Goal: Complete application form: Complete application form

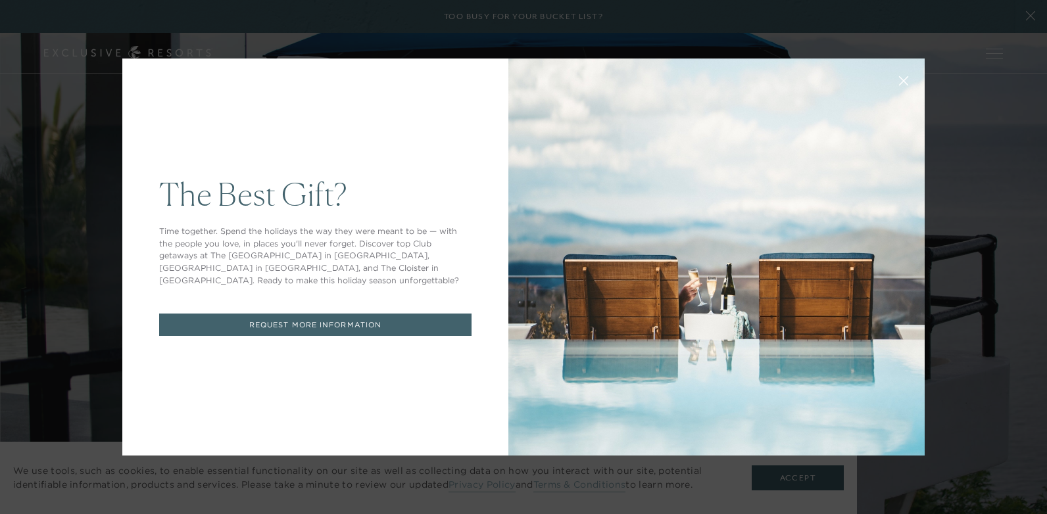
click at [904, 78] on button at bounding box center [904, 80] width 32 height 32
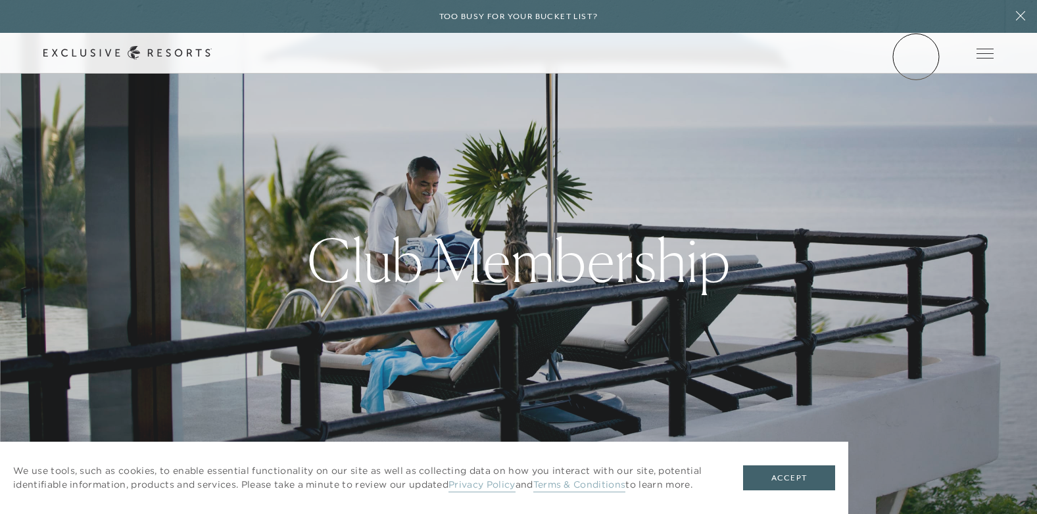
click at [0, 0] on link "Member Login" at bounding box center [0, 0] width 0 height 0
click at [0, 0] on link "Get Started" at bounding box center [0, 0] width 0 height 0
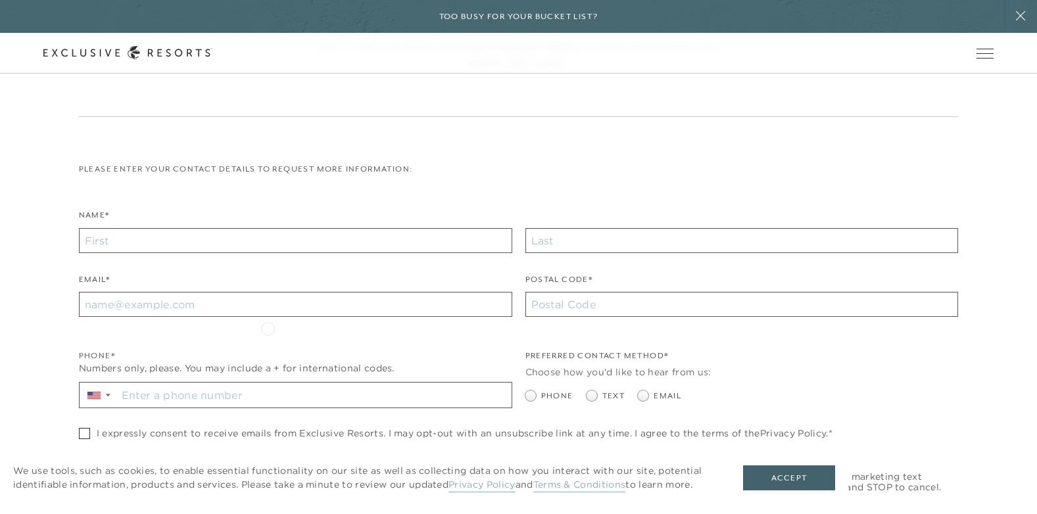
scroll to position [219, 0]
click at [225, 239] on input "Name*" at bounding box center [295, 239] width 433 height 25
type input "[PERSON_NAME]"
type input "Gainlall"
type input "[EMAIL_ADDRESS][DOMAIN_NAME]"
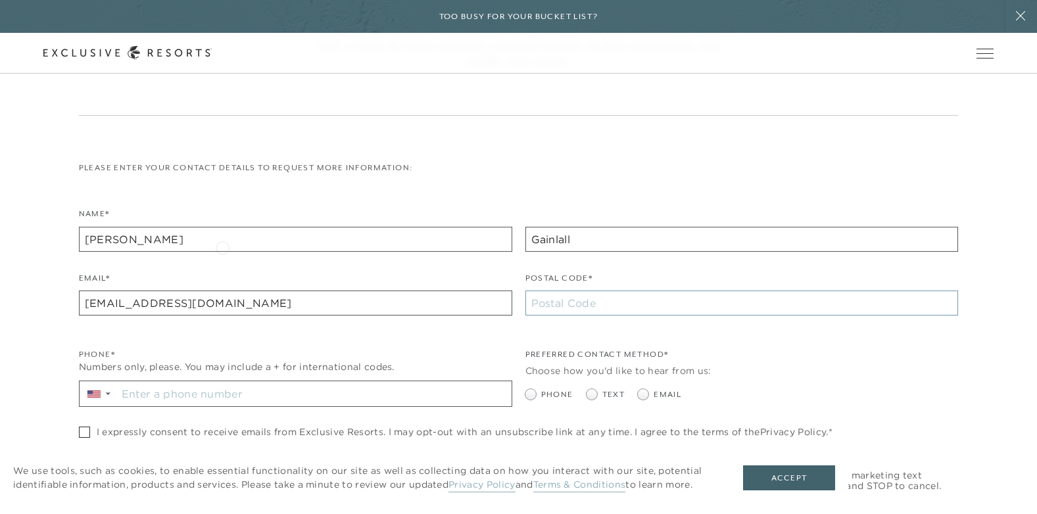
type input "11735"
type input "[PHONE_NUMBER]"
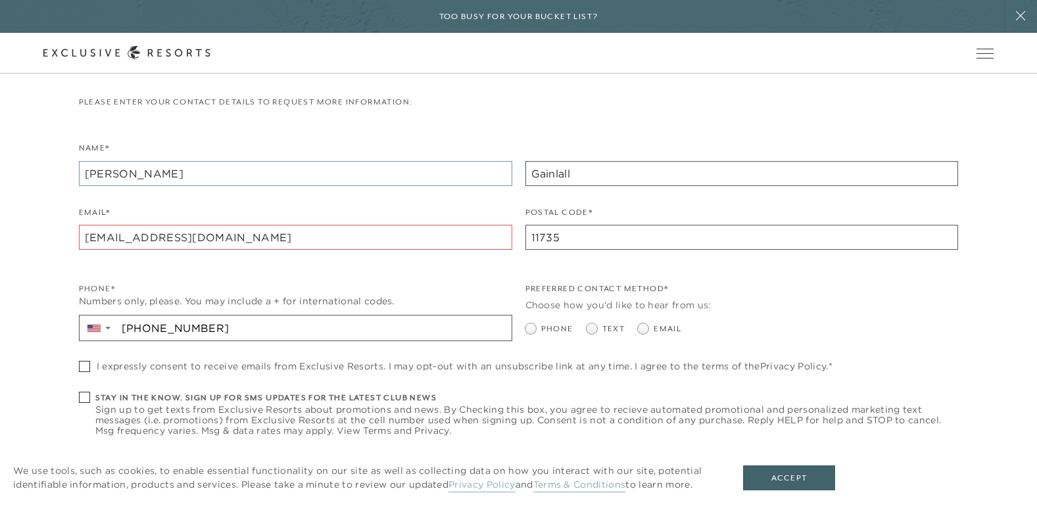
scroll to position [329, 0]
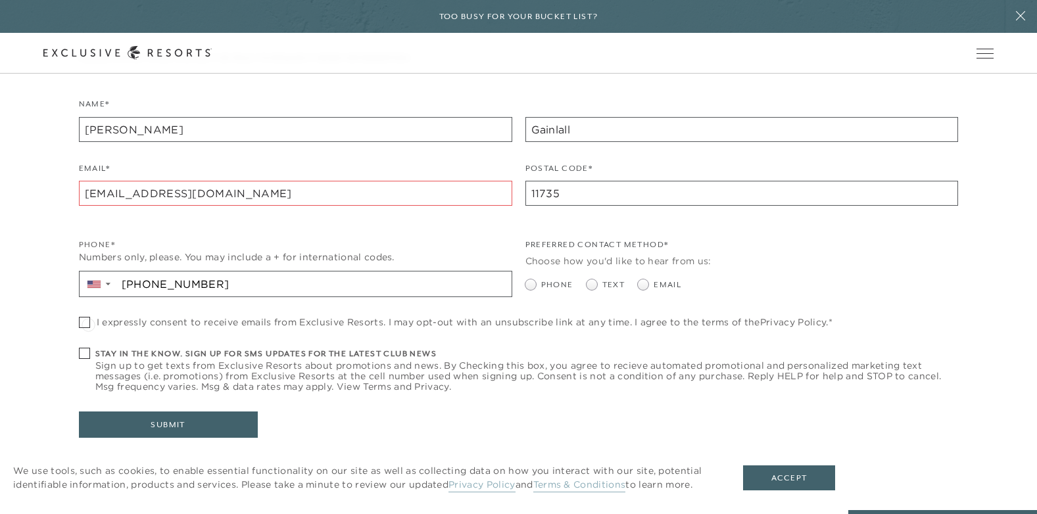
click at [88, 324] on span at bounding box center [84, 322] width 11 height 11
checkbox input "true"
click at [89, 356] on span at bounding box center [84, 353] width 11 height 11
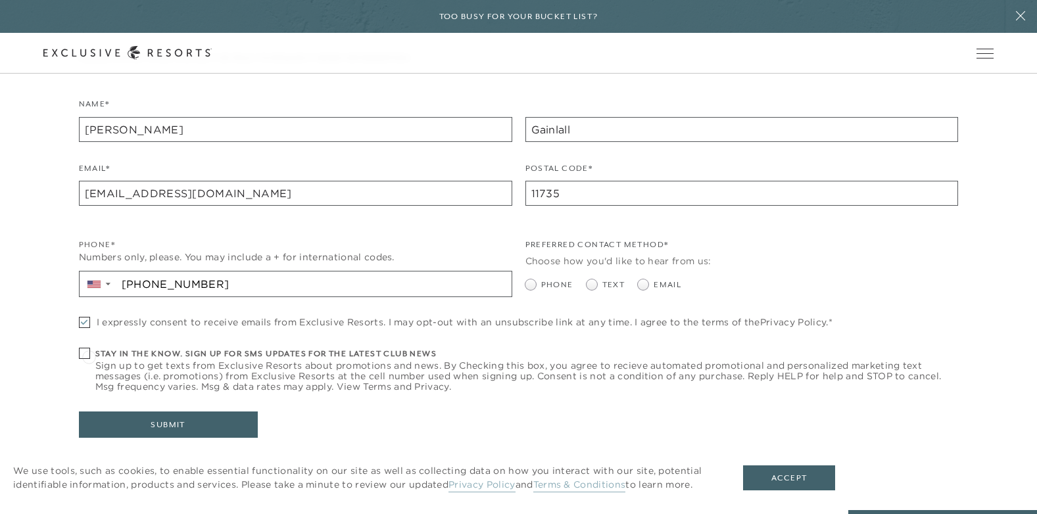
checkbox input "true"
click at [589, 289] on span at bounding box center [592, 284] width 11 height 11
radio input "true"
click at [215, 421] on button "Submit" at bounding box center [168, 425] width 179 height 26
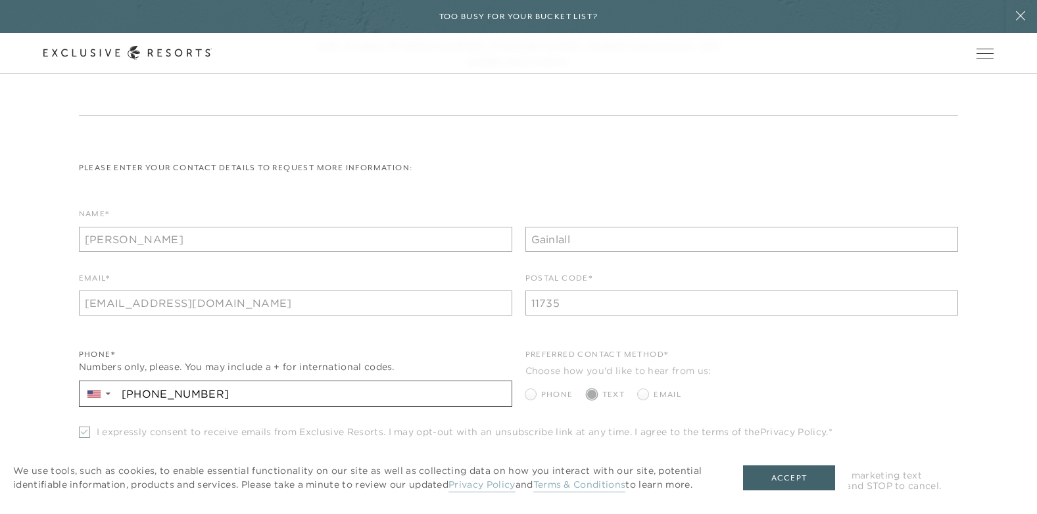
scroll to position [438, 0]
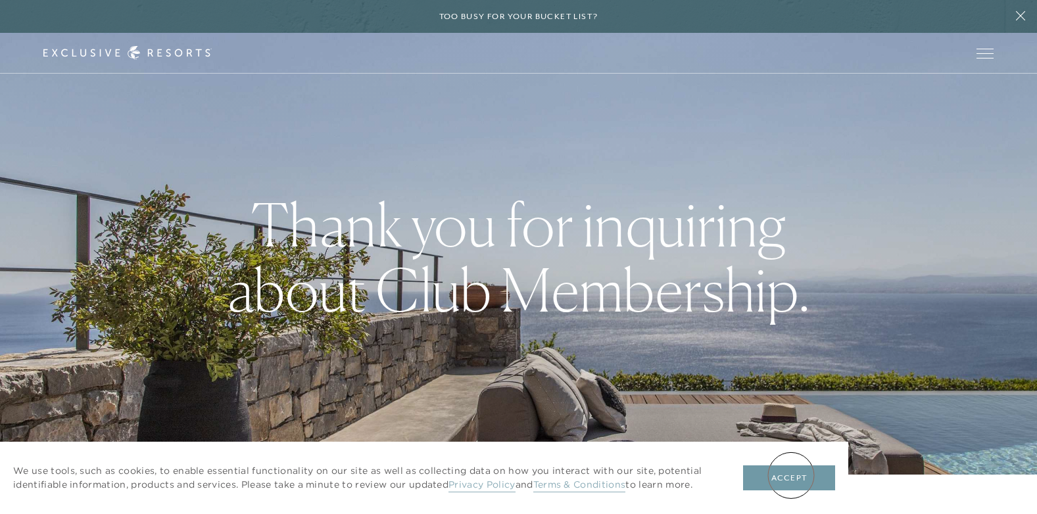
click at [791, 475] on button "Accept" at bounding box center [789, 478] width 92 height 25
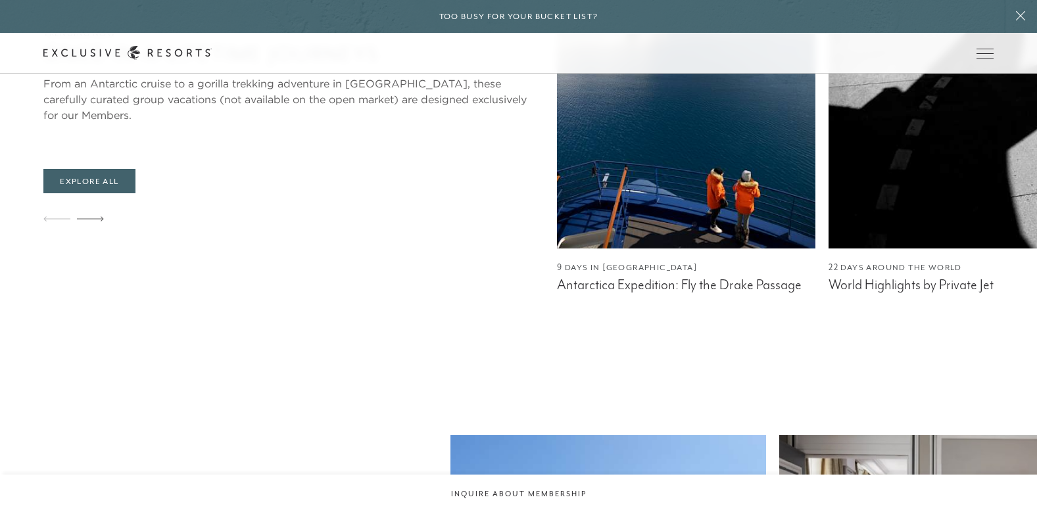
scroll to position [2631, 0]
